Goal: Find specific page/section

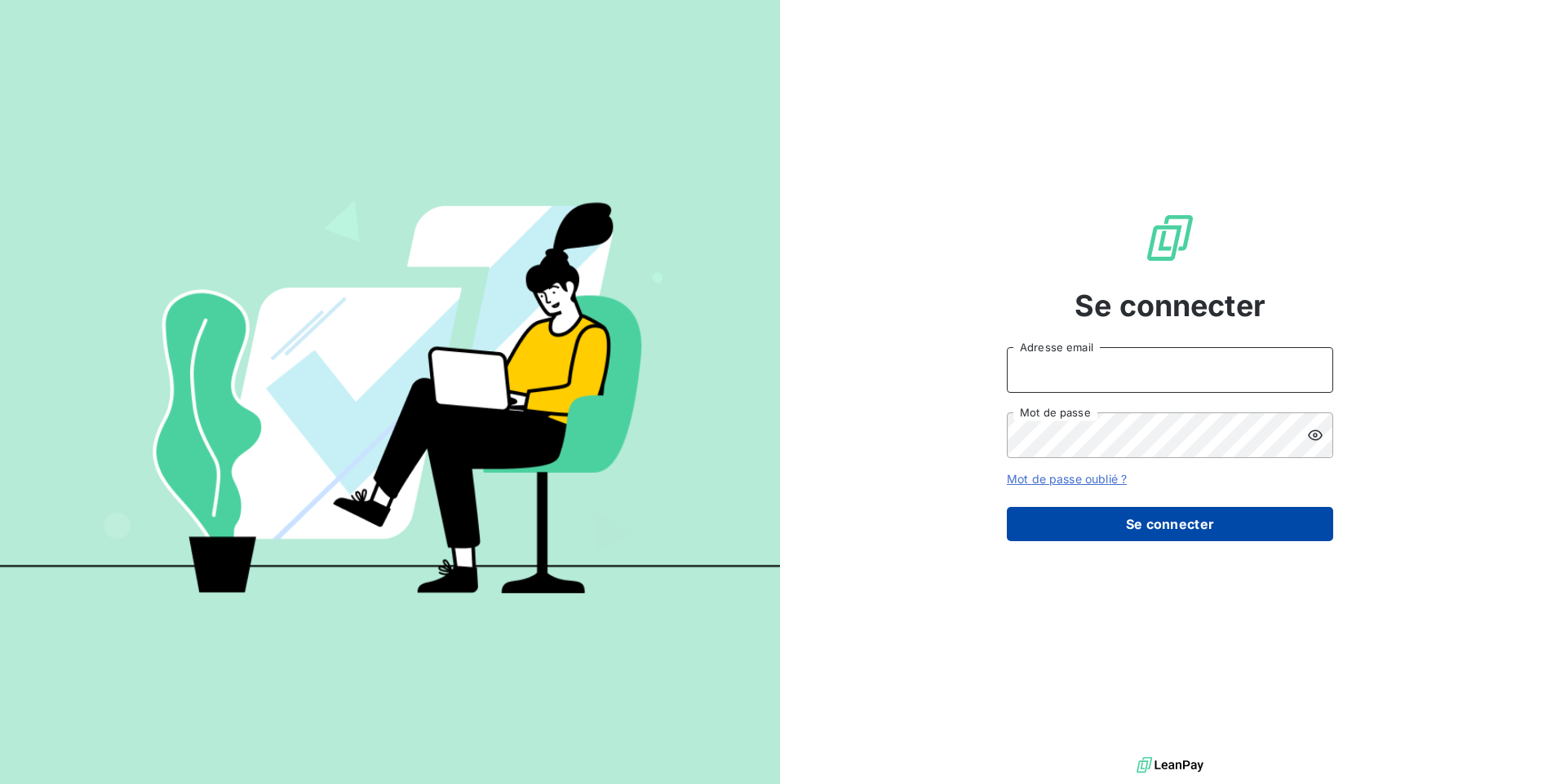
type input "[EMAIL_ADDRESS][DOMAIN_NAME]"
click at [1162, 530] on button "Se connecter" at bounding box center [1170, 524] width 327 height 34
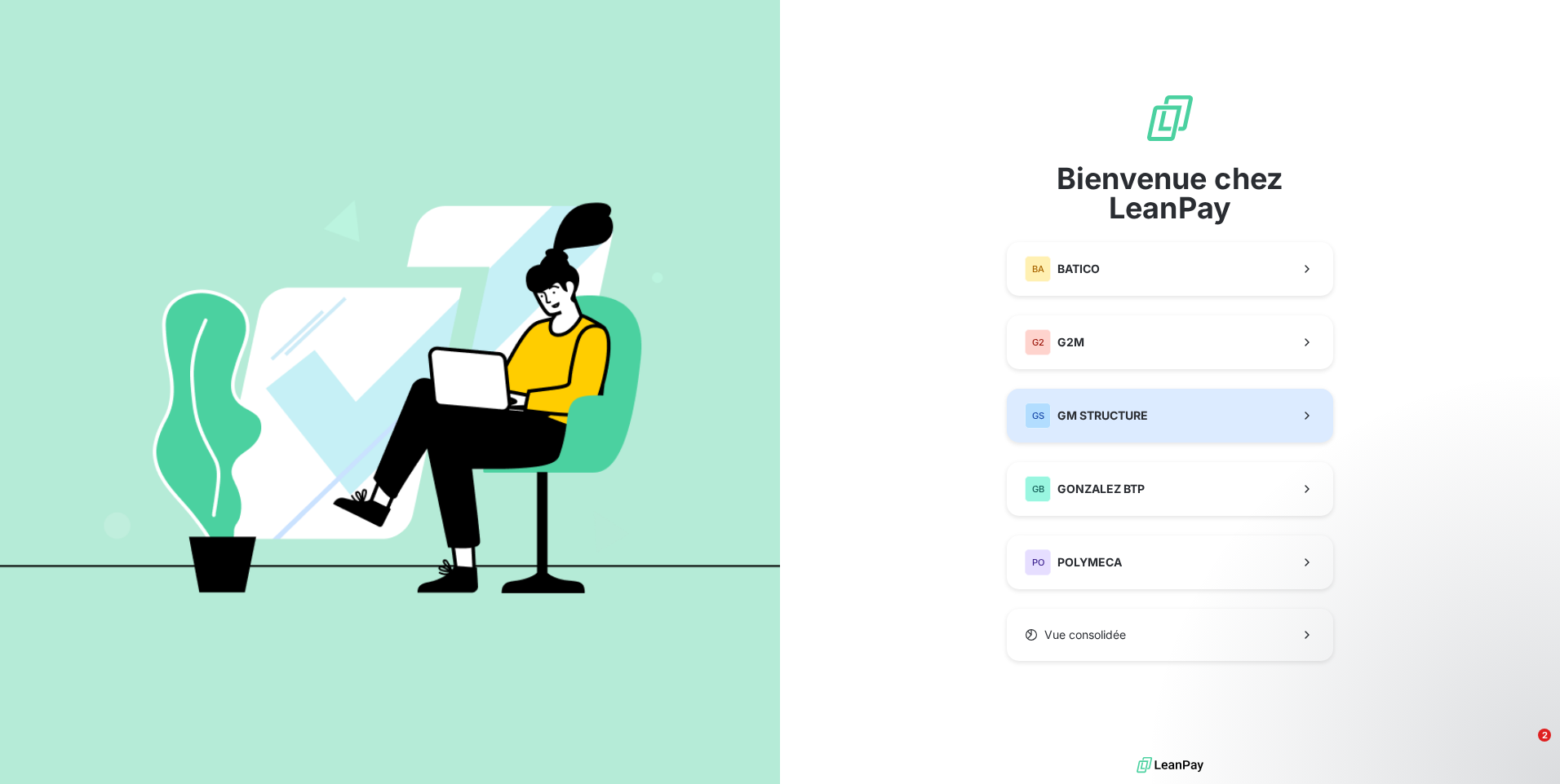
click at [1137, 398] on button "GS GM STRUCTURE" at bounding box center [1170, 416] width 327 height 54
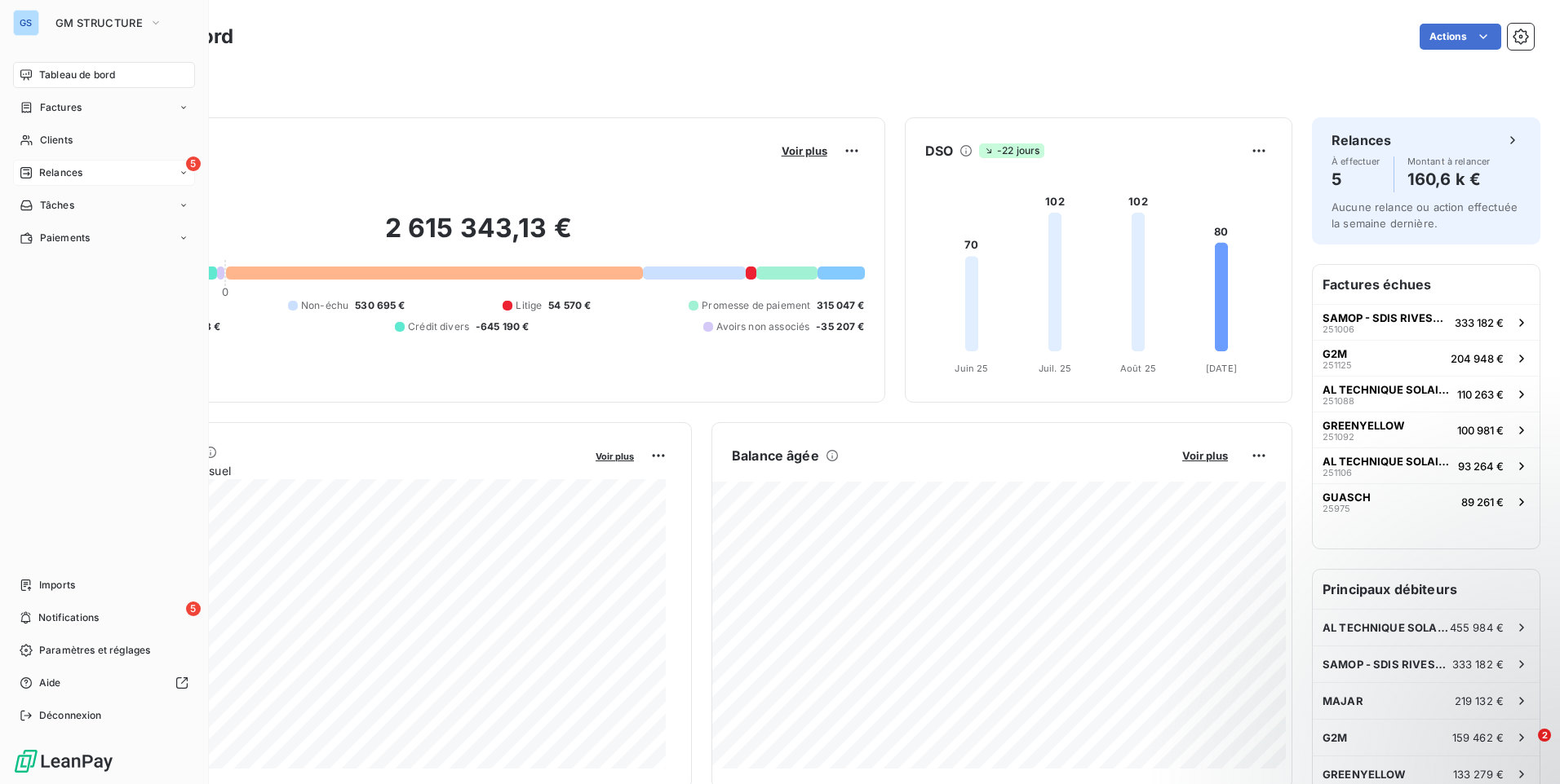
click at [66, 170] on span "Relances" at bounding box center [61, 173] width 43 height 14
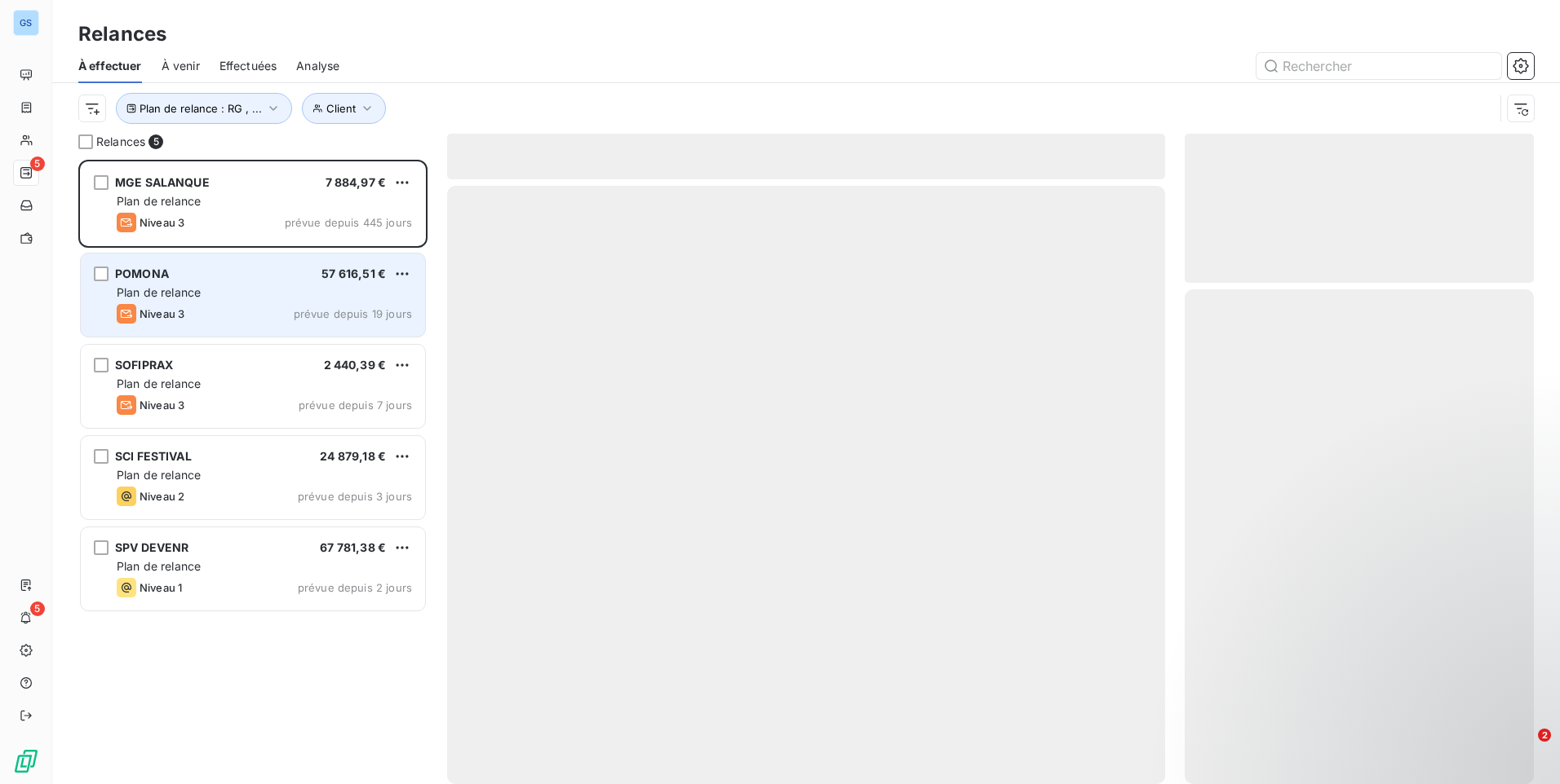
scroll to position [612, 336]
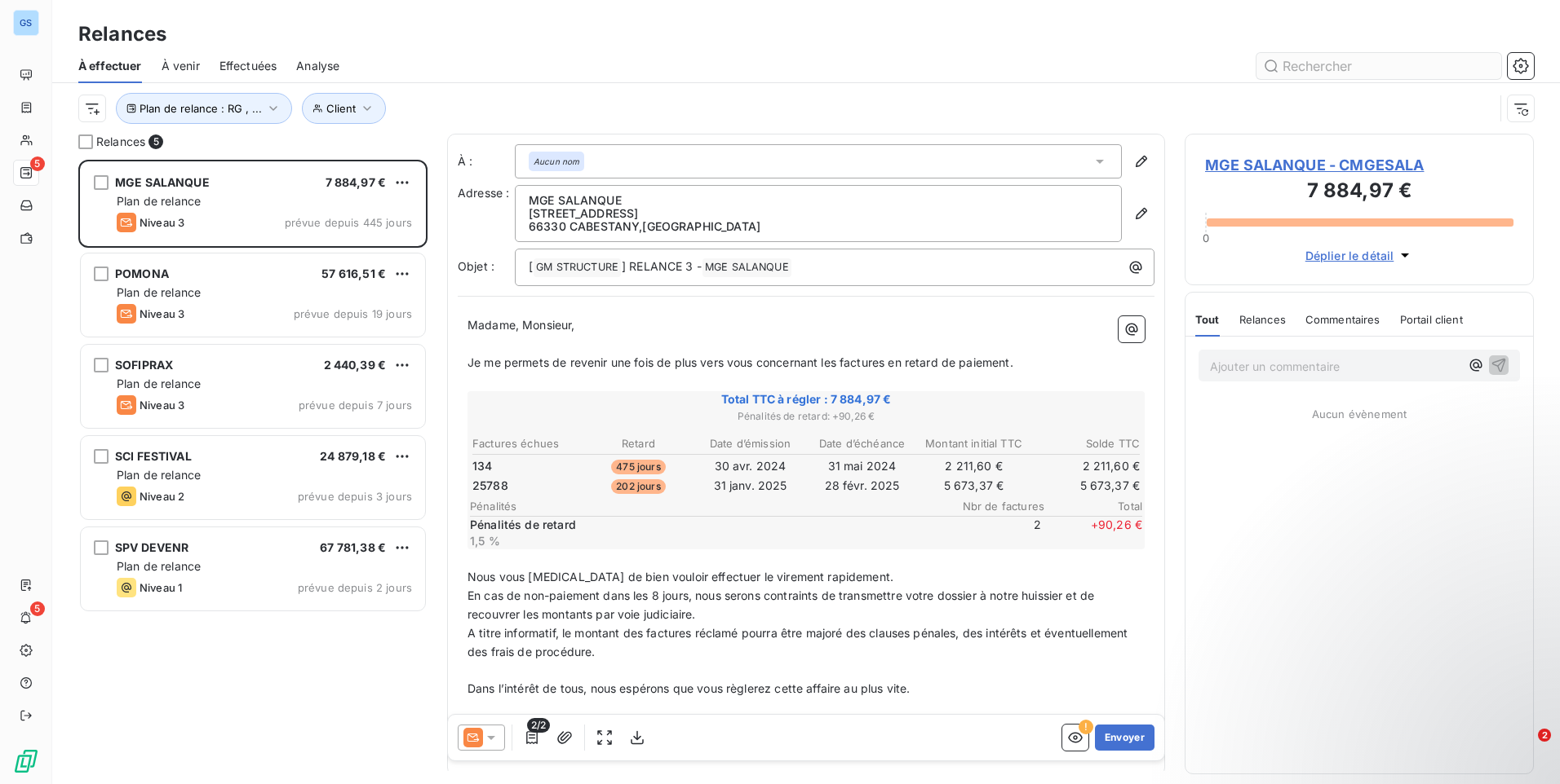
click at [1382, 60] on input "text" at bounding box center [1378, 66] width 245 height 26
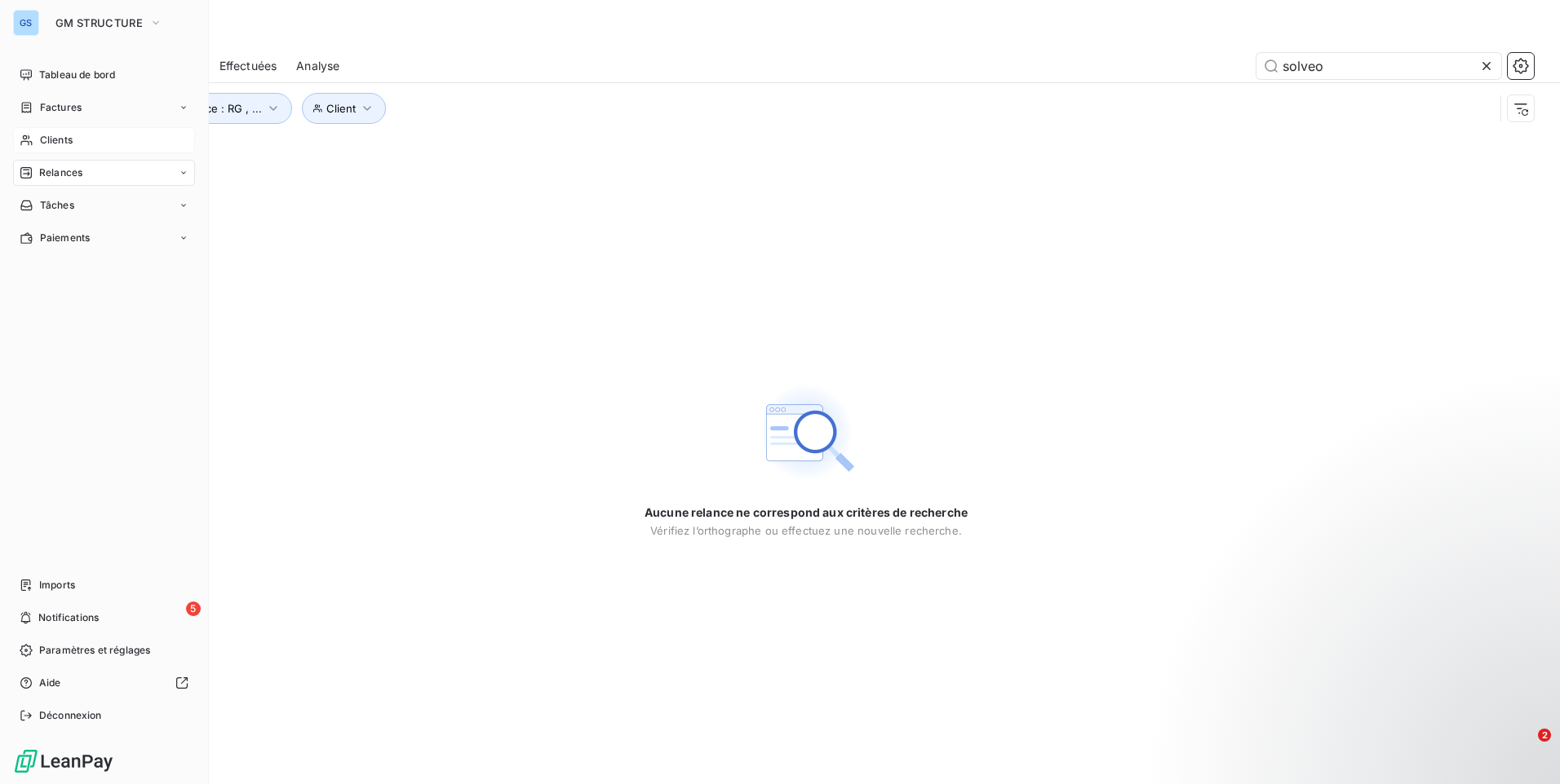
type input "solveo"
click at [56, 141] on span "Clients" at bounding box center [56, 140] width 32 height 14
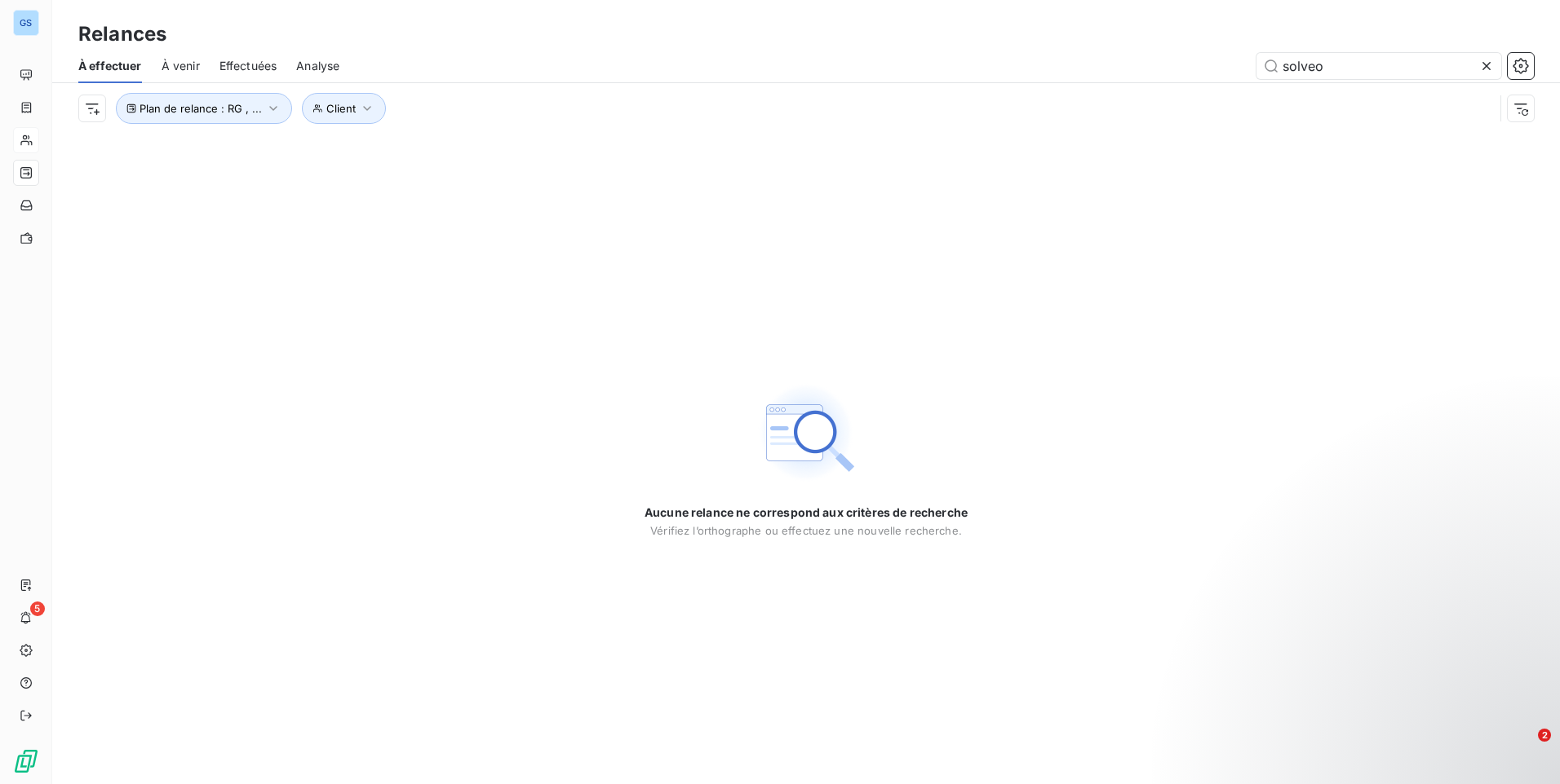
click at [1484, 61] on icon at bounding box center [1486, 66] width 16 height 16
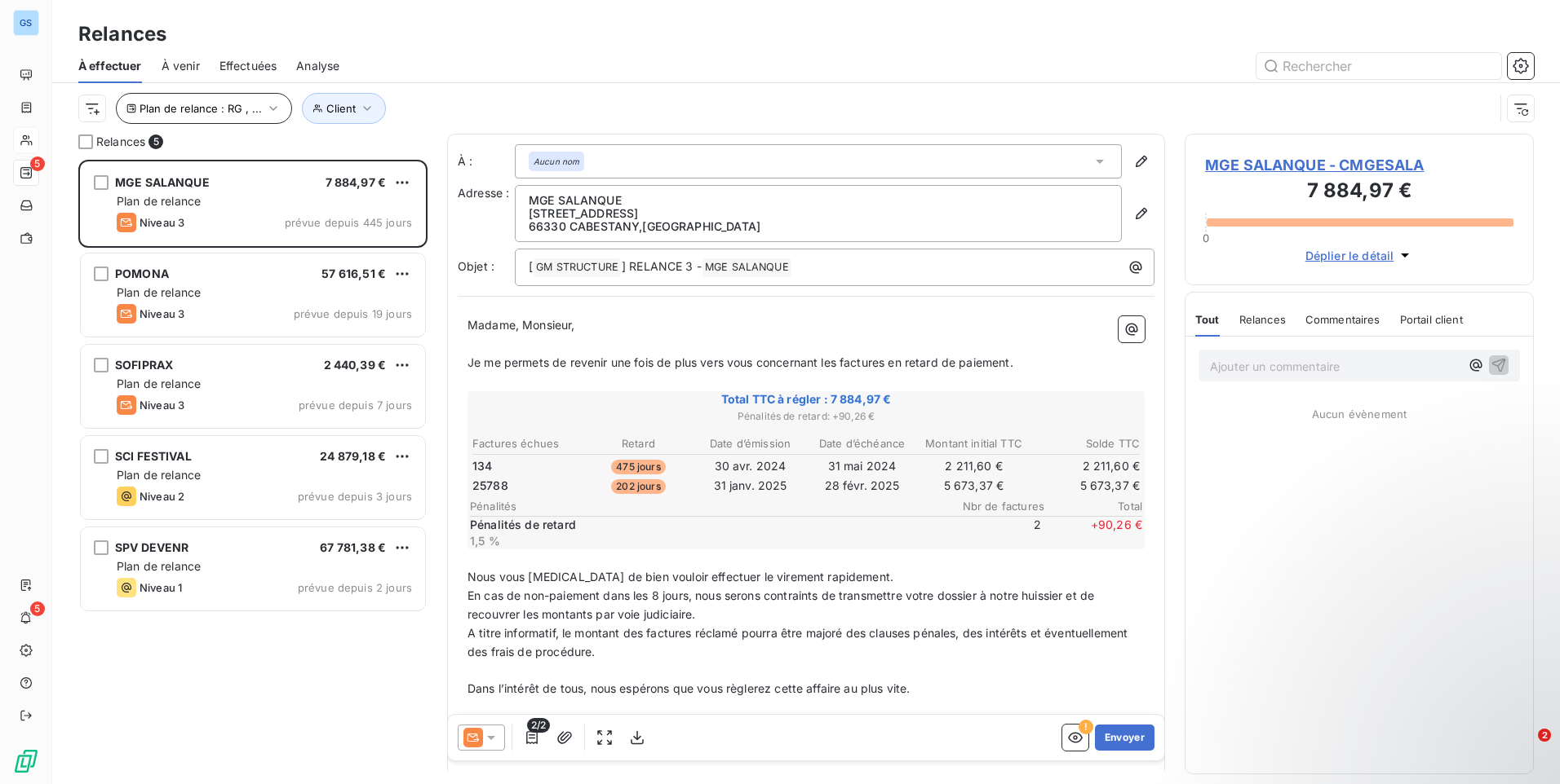
scroll to position [612, 336]
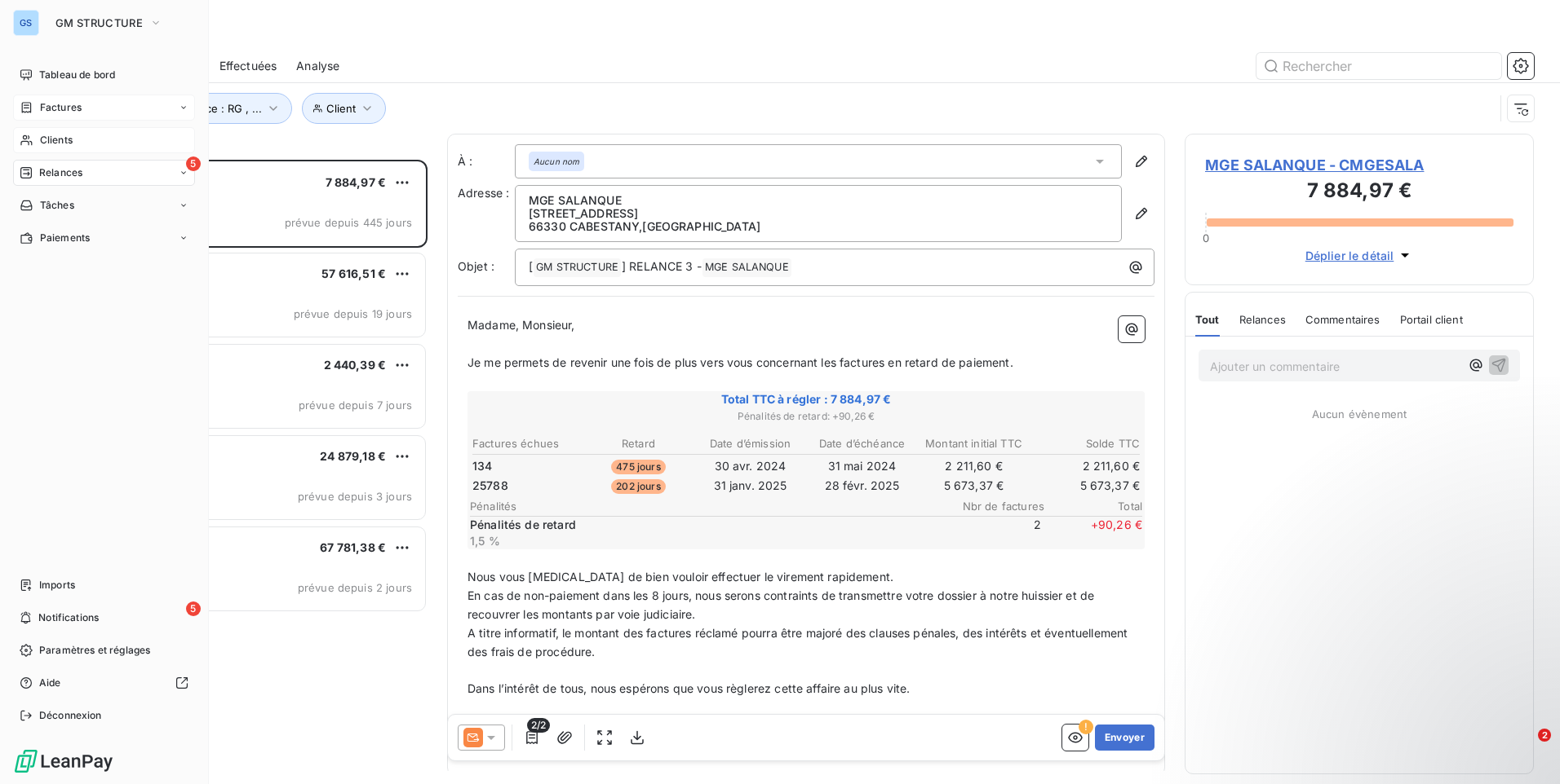
click at [51, 102] on span "Factures" at bounding box center [60, 108] width 41 height 14
click at [61, 211] on span "Clients" at bounding box center [56, 205] width 32 height 14
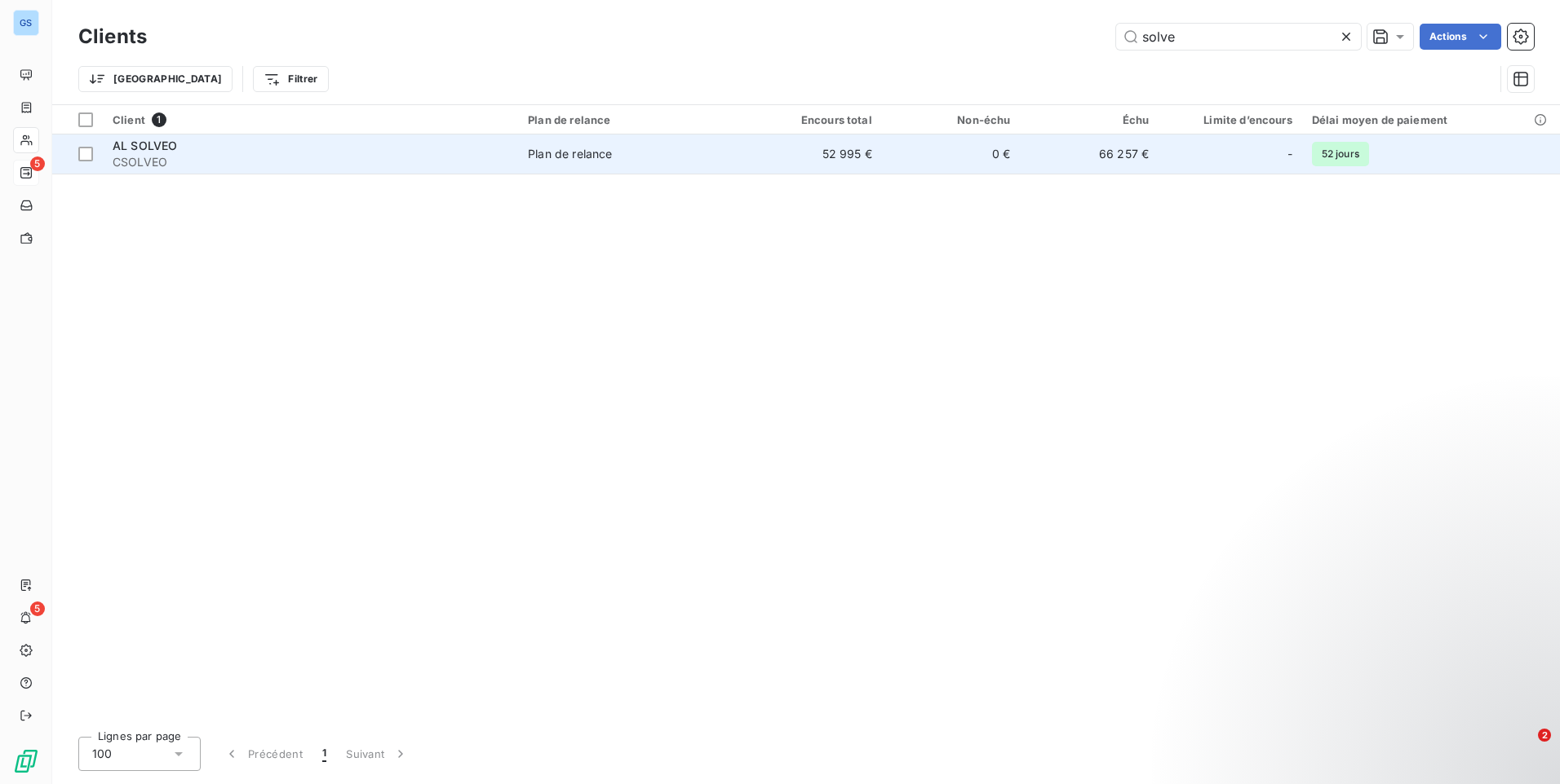
type input "solve"
click at [256, 138] on div "AL SOLVEO" at bounding box center [310, 146] width 396 height 16
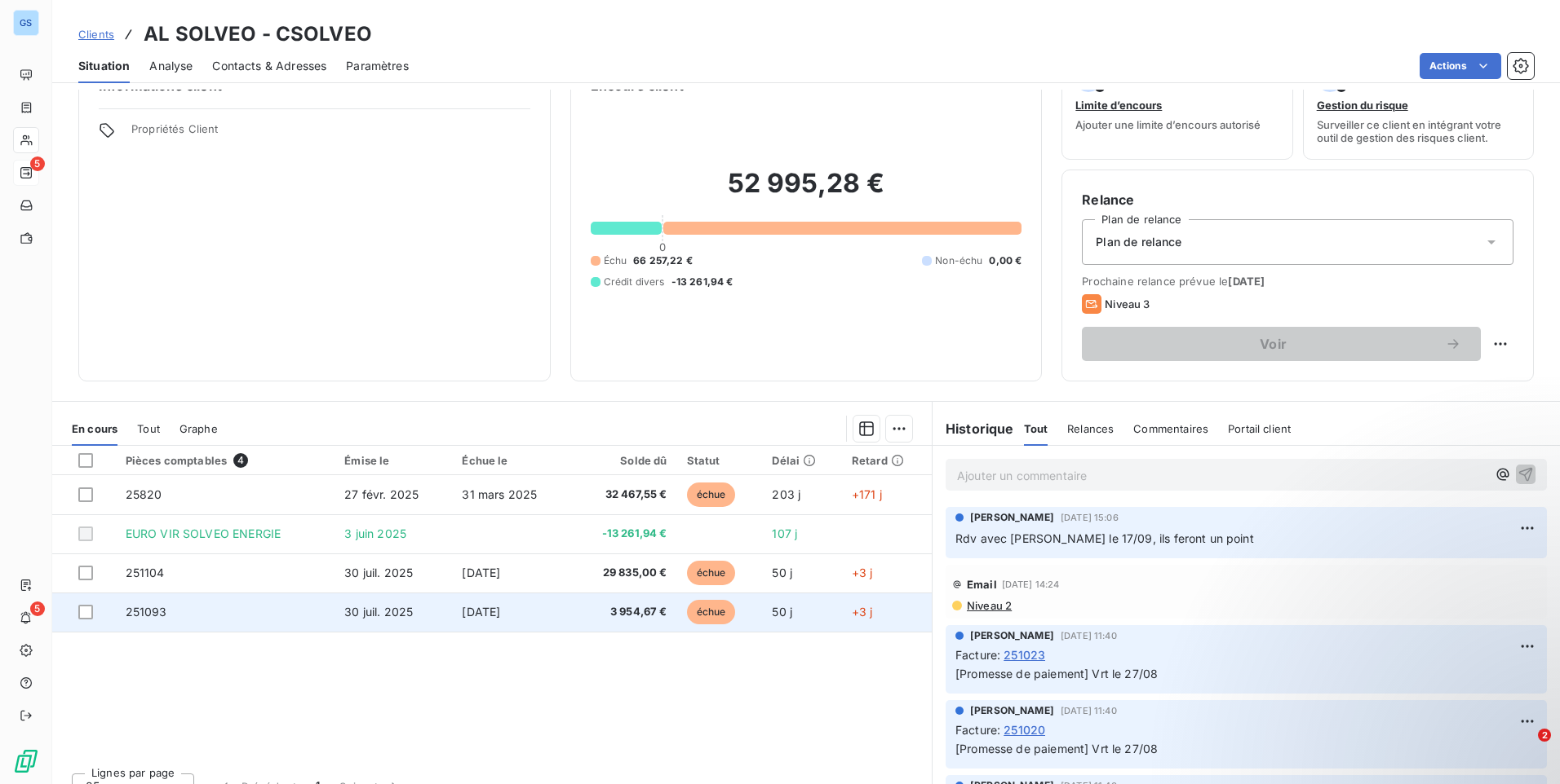
scroll to position [68, 0]
